Goal: Find contact information: Find contact information

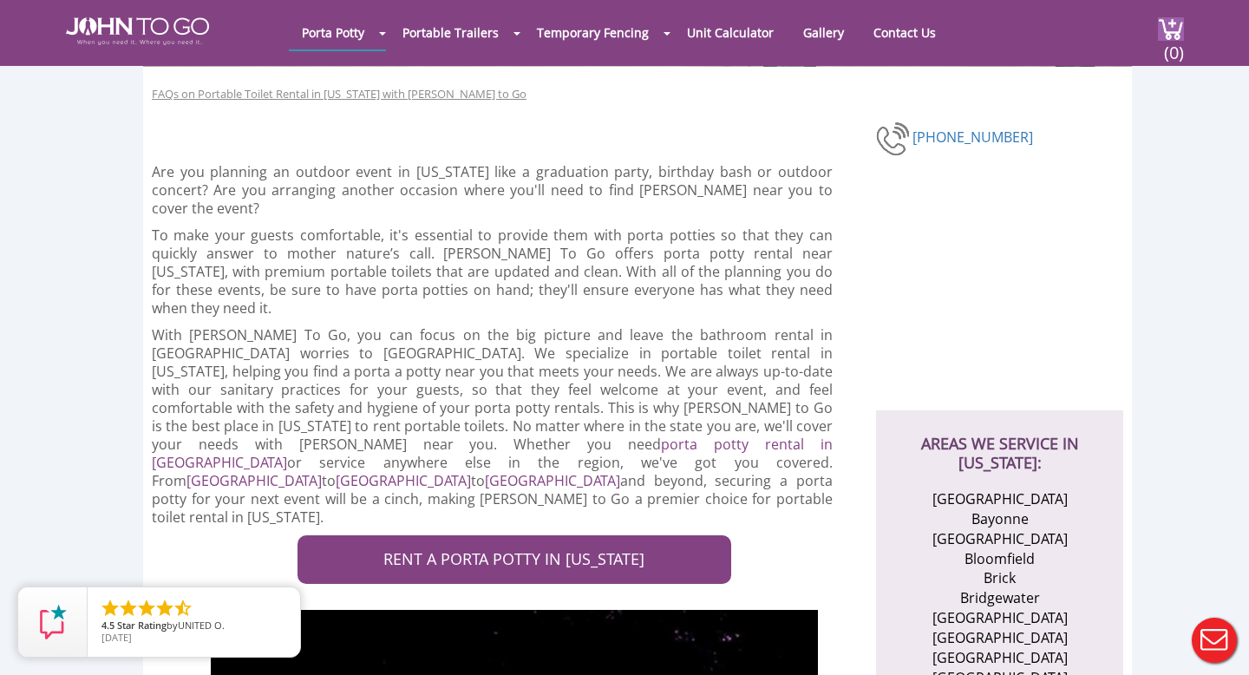
scroll to position [98, 0]
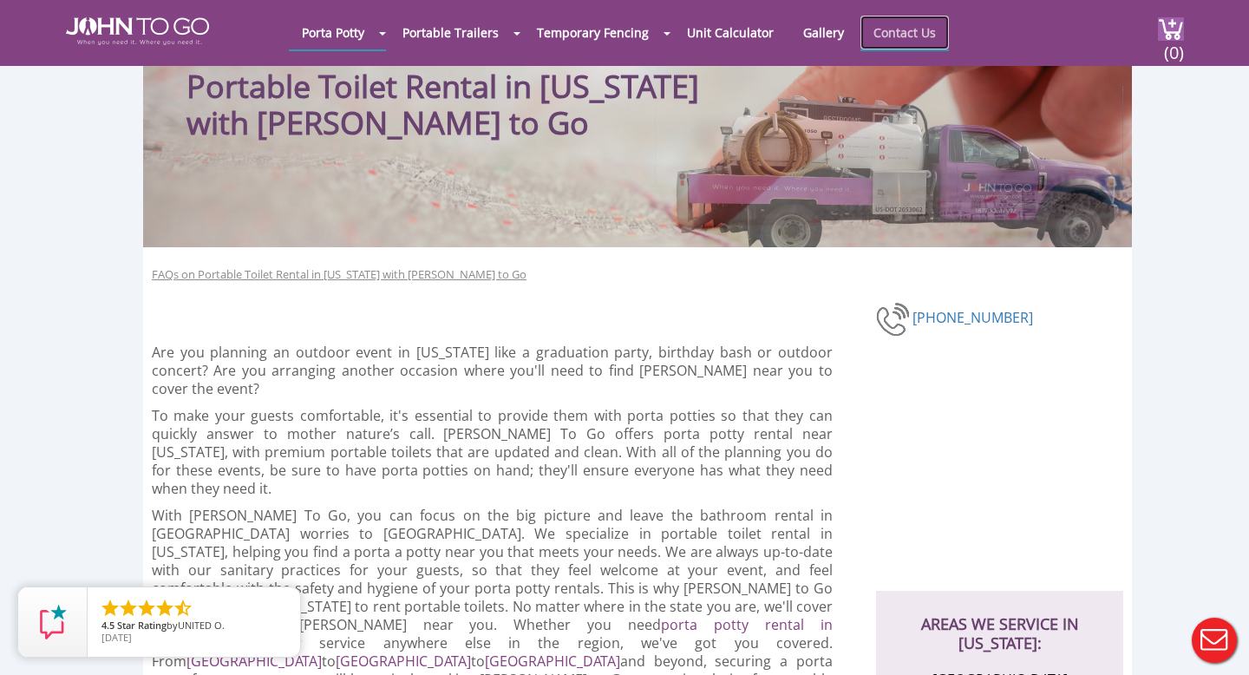
click at [913, 36] on link "Contact Us" at bounding box center [905, 33] width 89 height 34
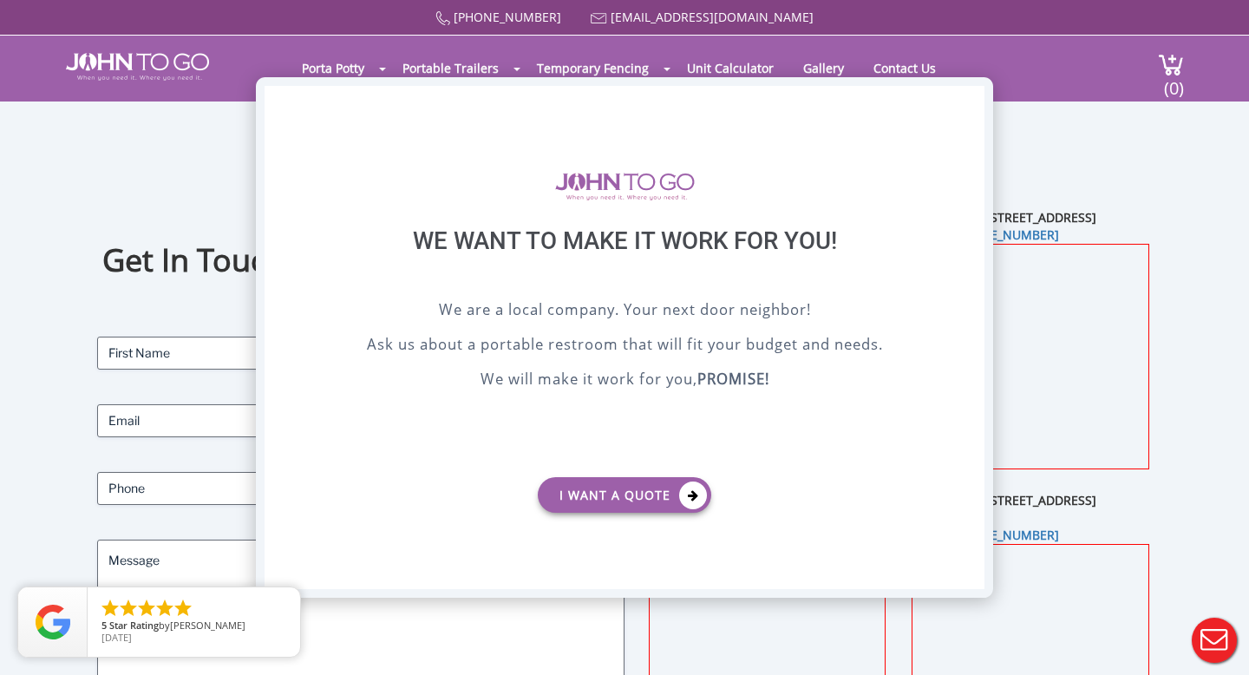
click at [967, 100] on div "X" at bounding box center [971, 101] width 27 height 30
